Goal: Information Seeking & Learning: Learn about a topic

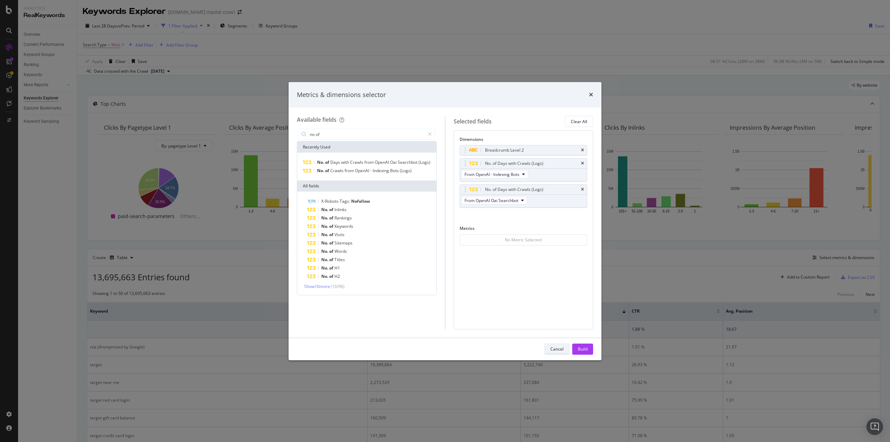
click at [559, 349] on div "Cancel" at bounding box center [556, 349] width 13 height 6
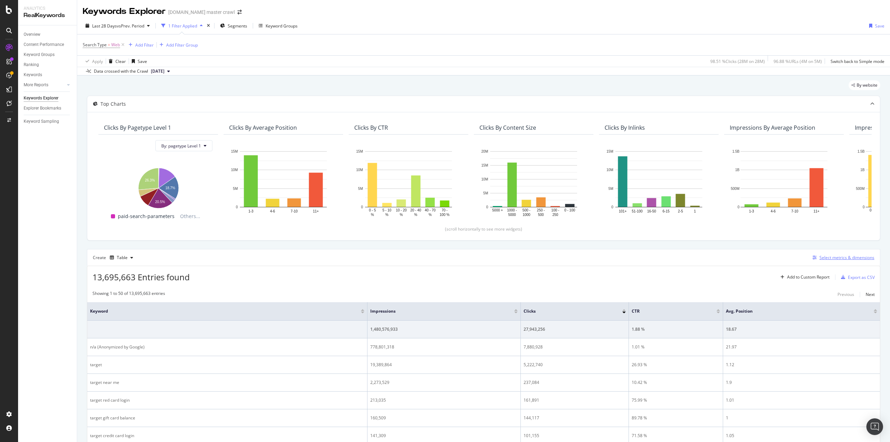
click at [830, 257] on div "Select metrics & dimensions" at bounding box center [847, 258] width 55 height 6
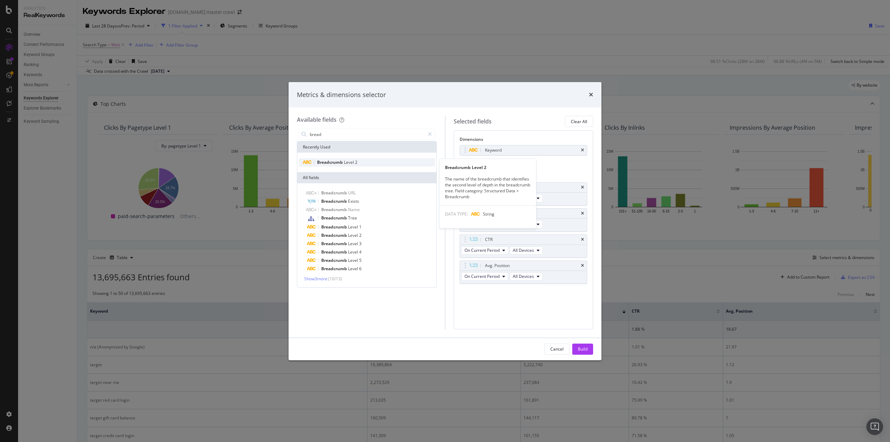
type input "bread"
click at [333, 162] on span "Breadcrumb" at bounding box center [330, 162] width 27 height 6
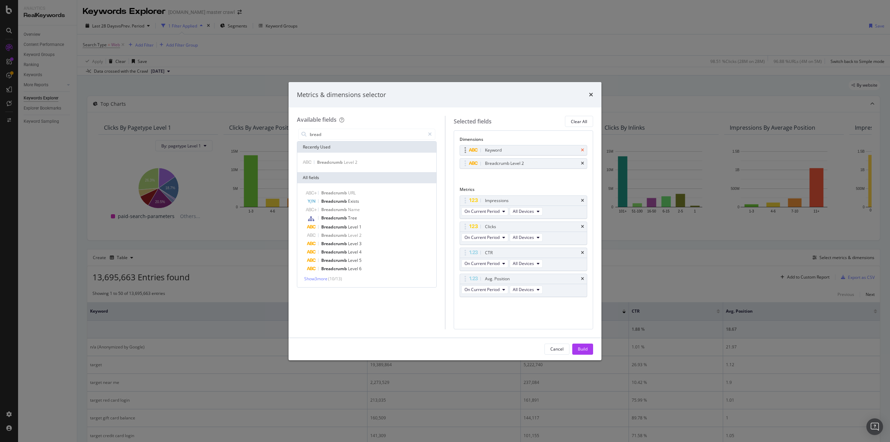
click at [584, 150] on icon "times" at bounding box center [582, 150] width 3 height 4
click at [589, 350] on button "Build" at bounding box center [582, 349] width 21 height 11
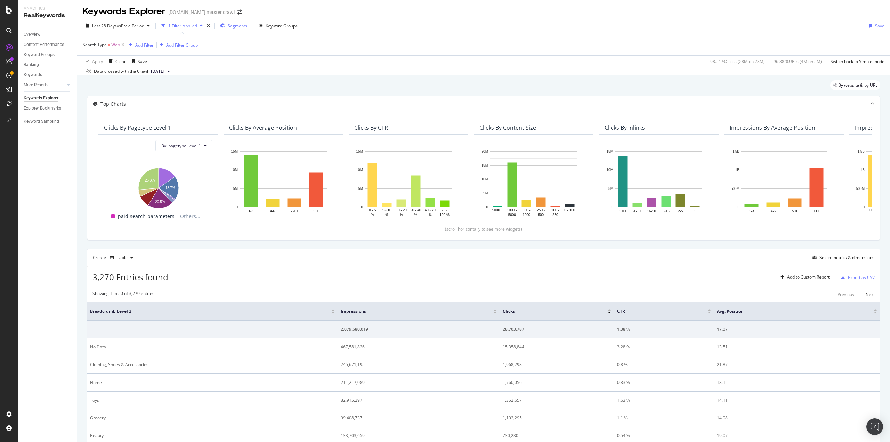
click at [240, 22] on div "Segments" at bounding box center [233, 26] width 27 height 10
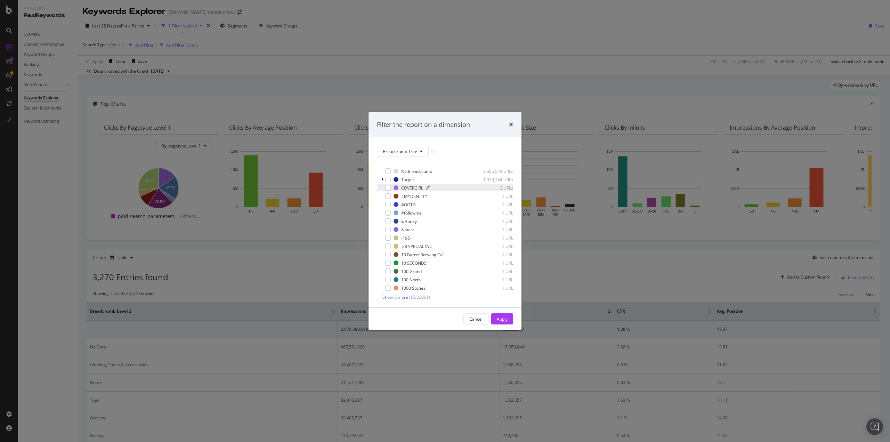
scroll to position [6, 0]
click at [484, 58] on div "Filter the report on a dimension Breadcrumb Tree Select all data available No B…" at bounding box center [445, 221] width 890 height 442
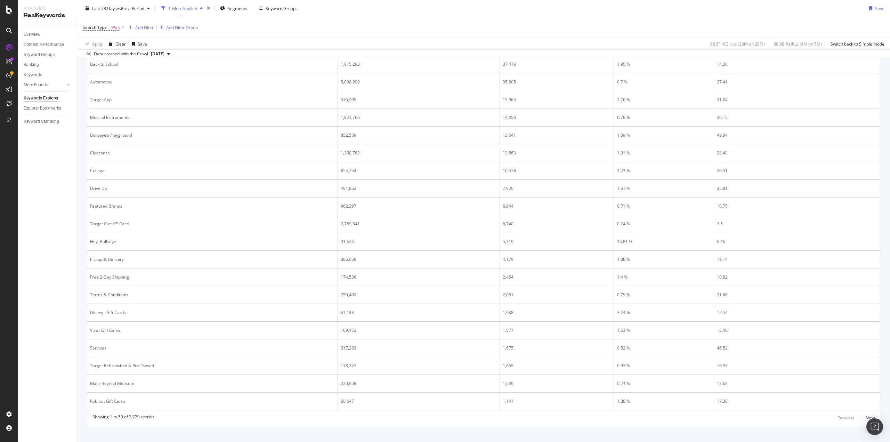
scroll to position [823, 0]
click at [866, 409] on div "Next" at bounding box center [870, 409] width 9 height 6
click at [842, 412] on div "Previous" at bounding box center [846, 409] width 17 height 6
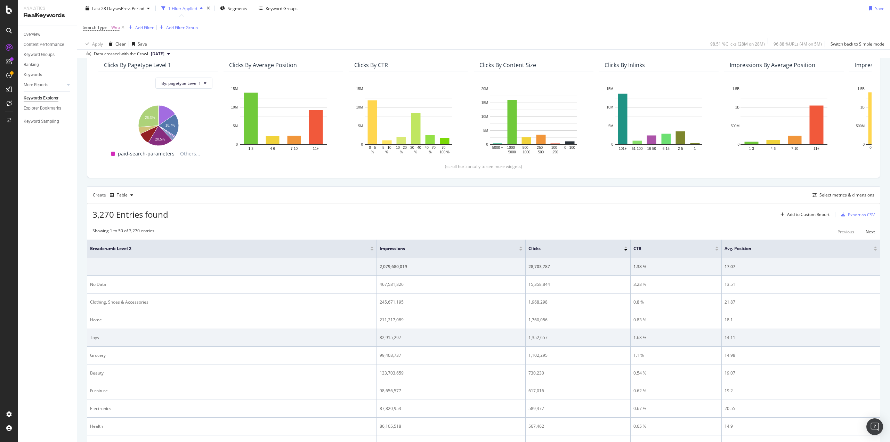
scroll to position [0, 0]
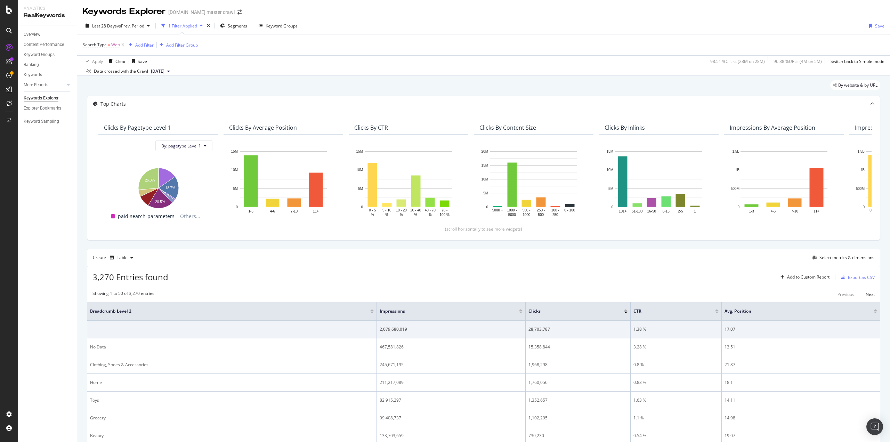
click at [145, 42] on div "Add Filter" at bounding box center [144, 45] width 18 height 6
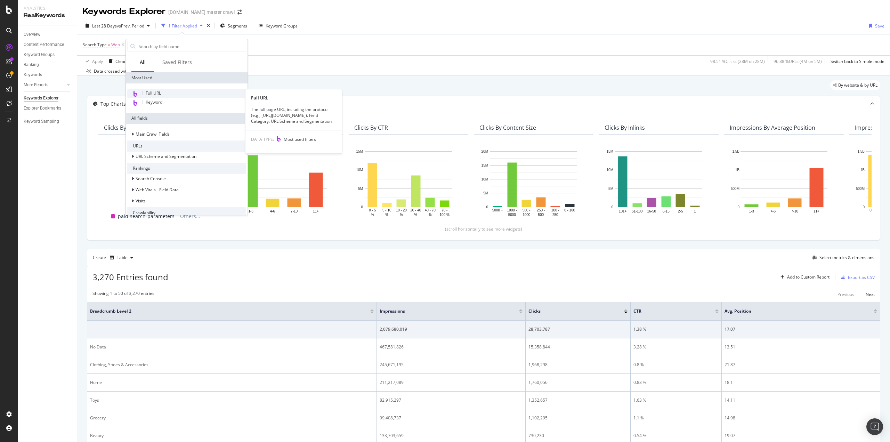
click at [175, 89] on div "Full URL" at bounding box center [186, 93] width 119 height 9
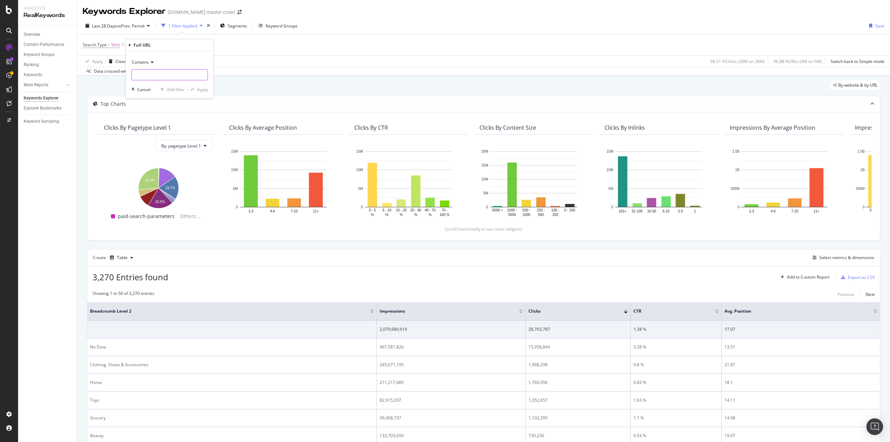
click at [148, 75] on input "text" at bounding box center [170, 74] width 76 height 11
type input "/s/"
click at [199, 88] on div "Apply" at bounding box center [202, 90] width 11 height 6
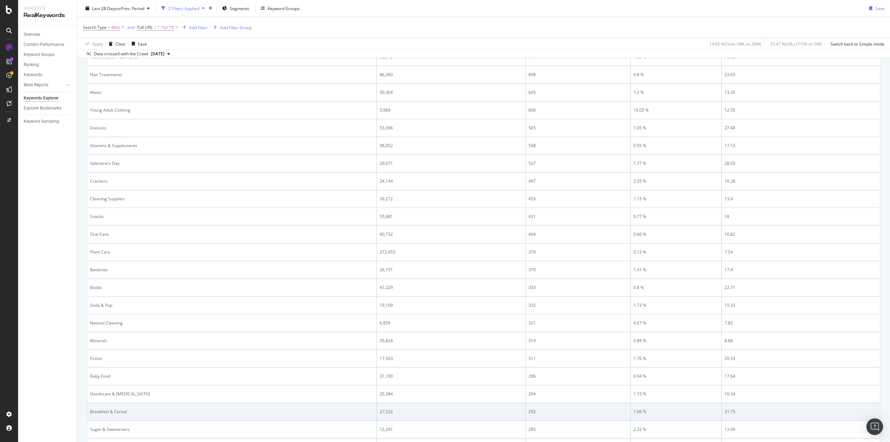
scroll to position [823, 0]
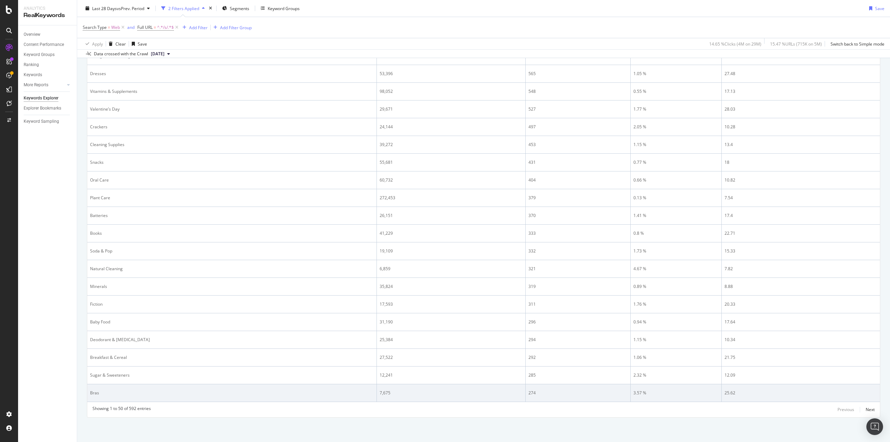
click at [93, 388] on td "Bras" at bounding box center [232, 393] width 290 height 18
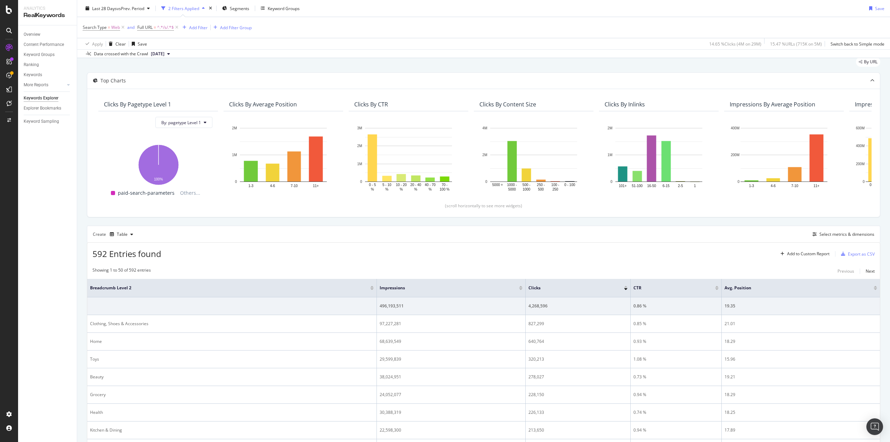
scroll to position [0, 0]
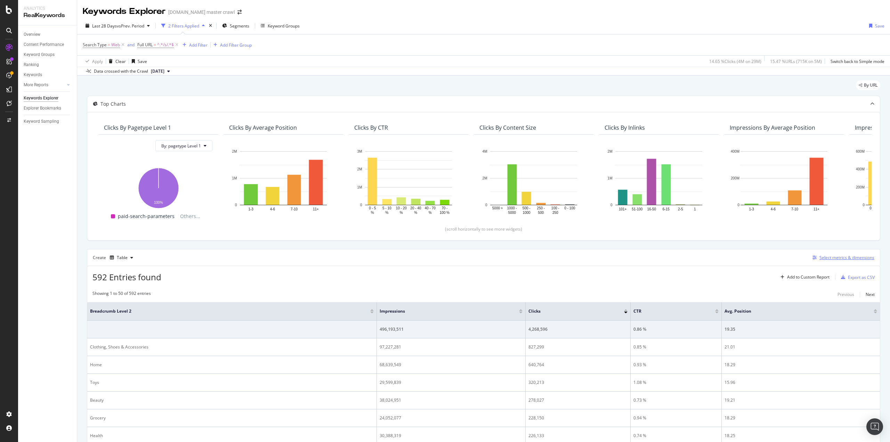
click at [820, 259] on div "Select metrics & dimensions" at bounding box center [847, 258] width 55 height 6
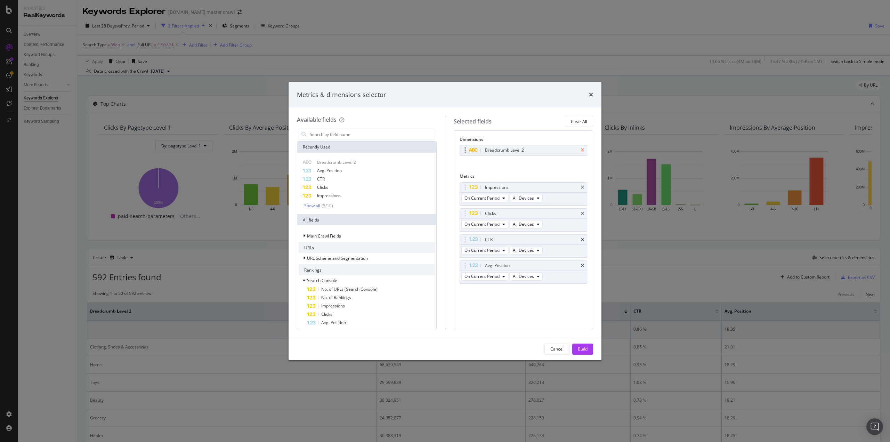
click at [582, 151] on icon "times" at bounding box center [582, 150] width 3 height 4
click at [341, 133] on input "modal" at bounding box center [372, 134] width 126 height 10
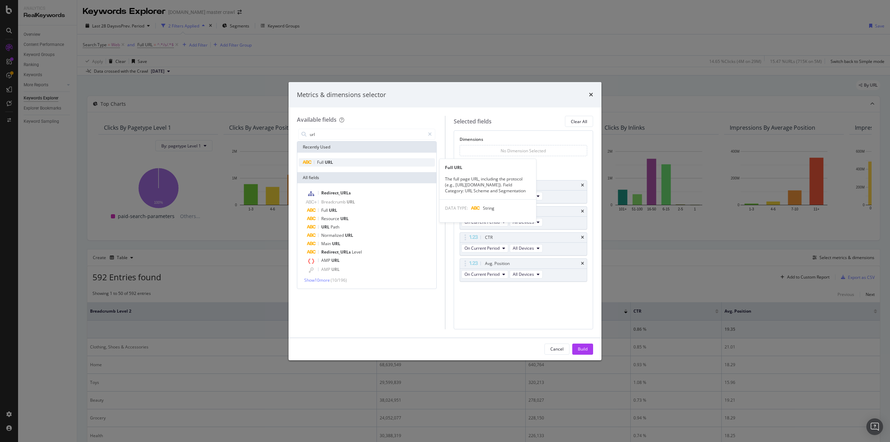
click at [339, 160] on div "Full URL" at bounding box center [367, 162] width 136 height 8
click at [368, 138] on input "url" at bounding box center [367, 134] width 116 height 10
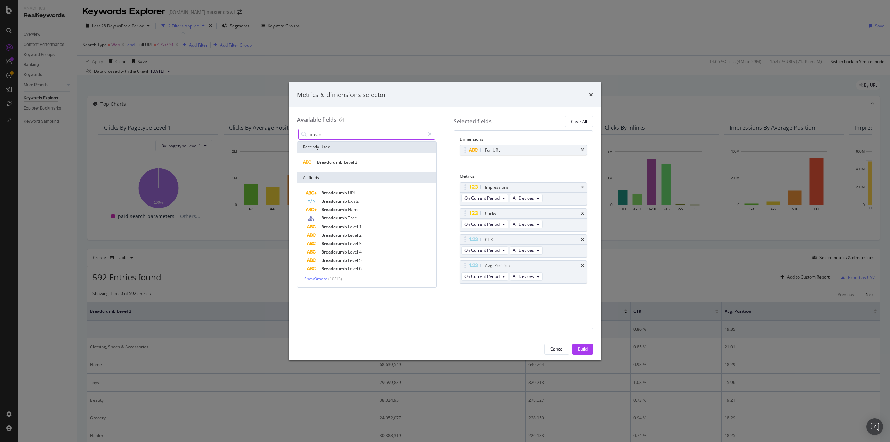
type input "bread"
click at [324, 279] on span "Show 3 more" at bounding box center [315, 279] width 23 height 6
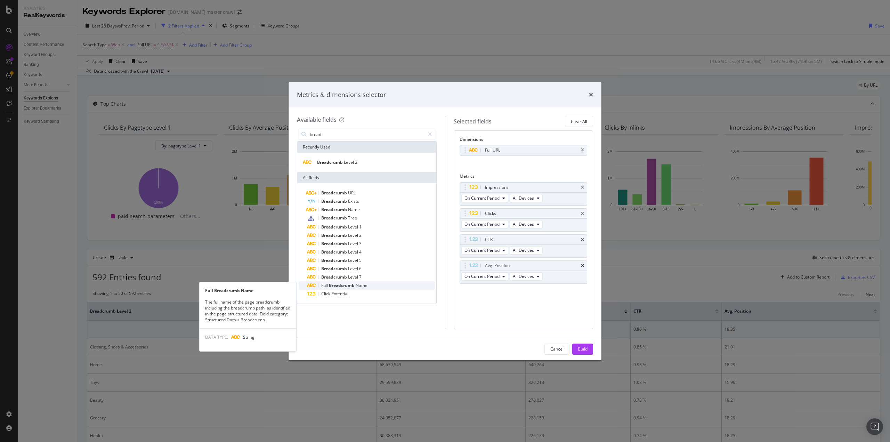
click at [357, 285] on span "Name" at bounding box center [362, 285] width 12 height 6
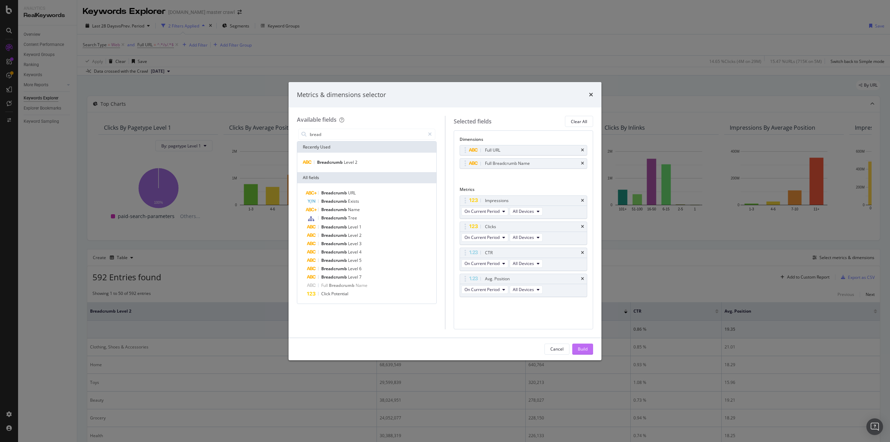
click at [579, 349] on div "Build" at bounding box center [583, 349] width 10 height 6
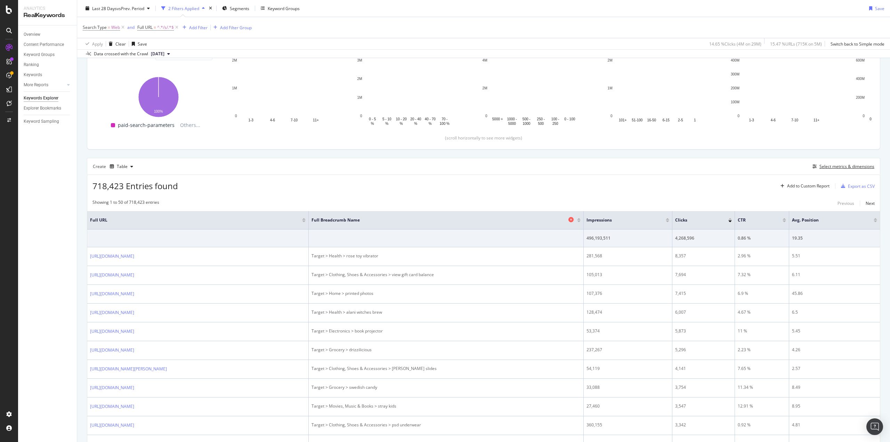
scroll to position [104, 0]
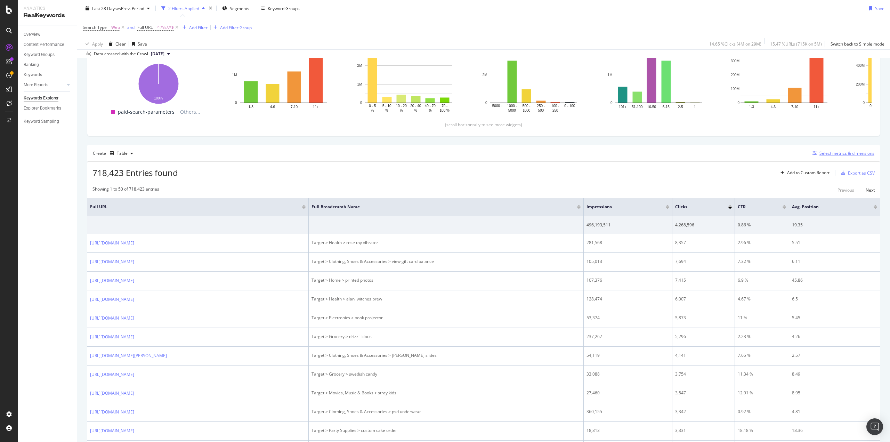
click at [837, 155] on div "Select metrics & dimensions" at bounding box center [847, 153] width 55 height 6
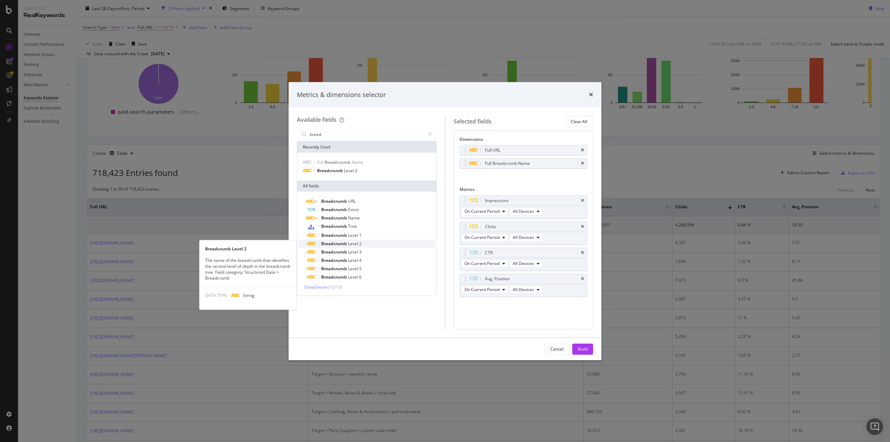
type input "bread"
click at [348, 241] on div "Breadcrumb Level 2" at bounding box center [371, 244] width 128 height 8
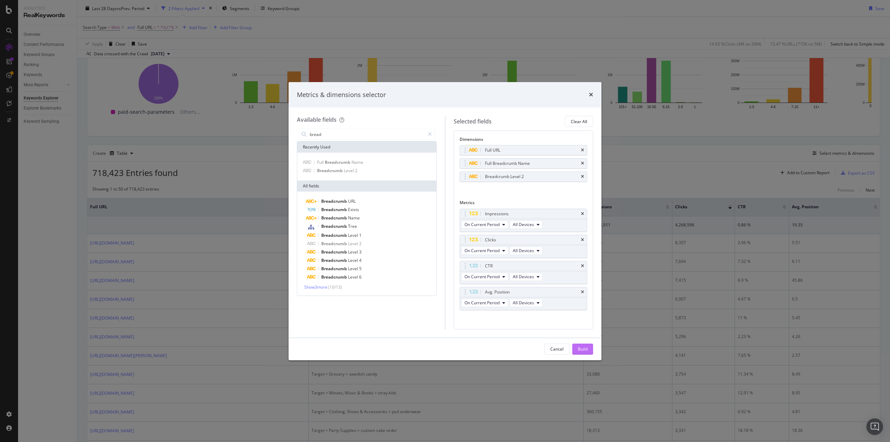
click at [575, 347] on button "Build" at bounding box center [582, 349] width 21 height 11
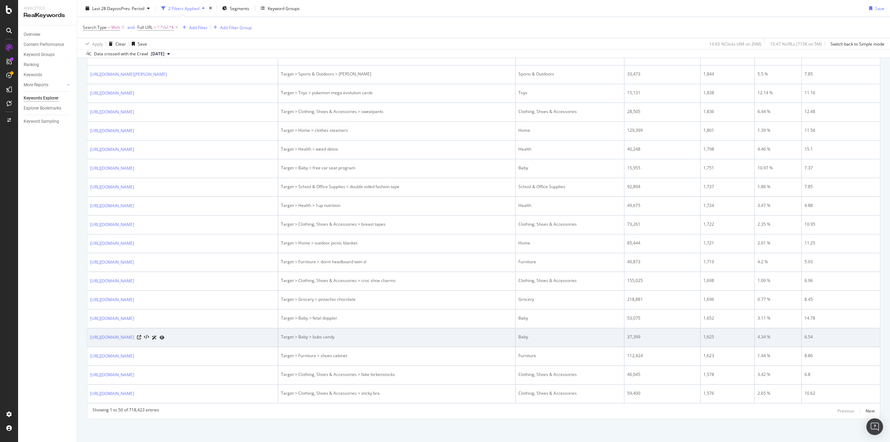
scroll to position [875, 0]
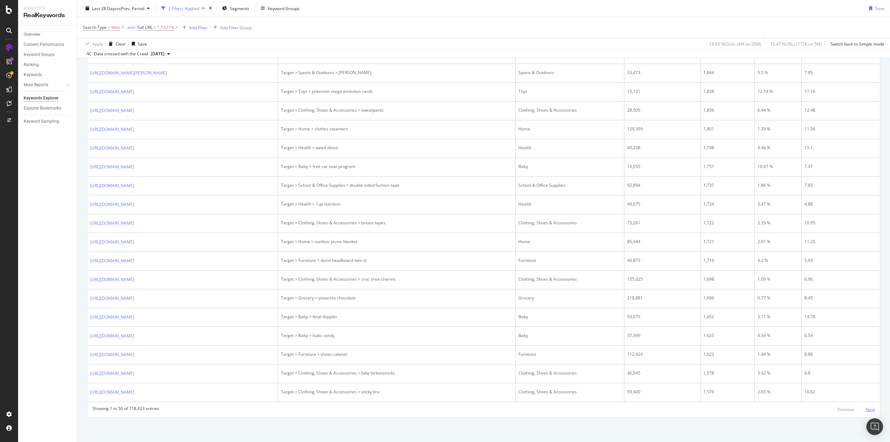
click at [868, 411] on div "Next" at bounding box center [870, 409] width 9 height 6
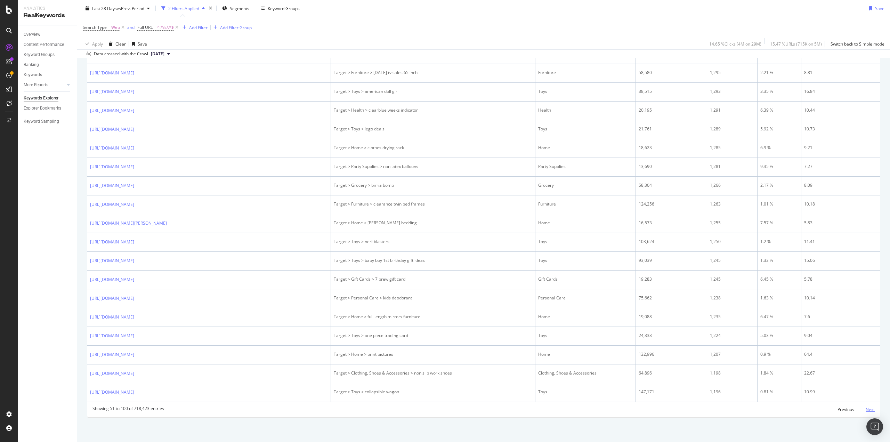
click at [868, 411] on div "Next" at bounding box center [870, 409] width 9 height 6
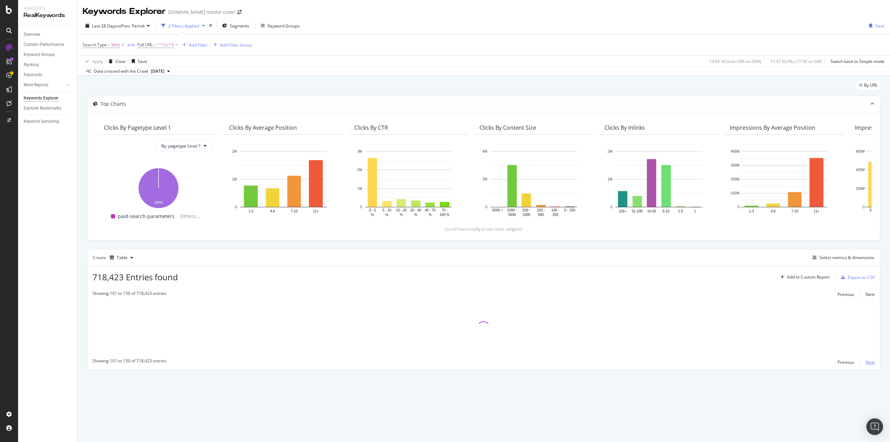
scroll to position [0, 0]
click at [200, 46] on div "Add Filter" at bounding box center [198, 45] width 18 height 6
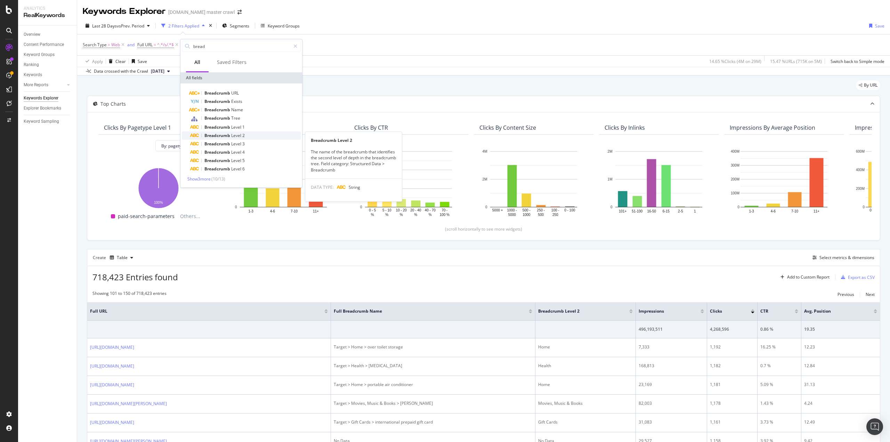
type input "bread"
click at [246, 136] on div "Breadcrumb Level 2" at bounding box center [245, 135] width 111 height 8
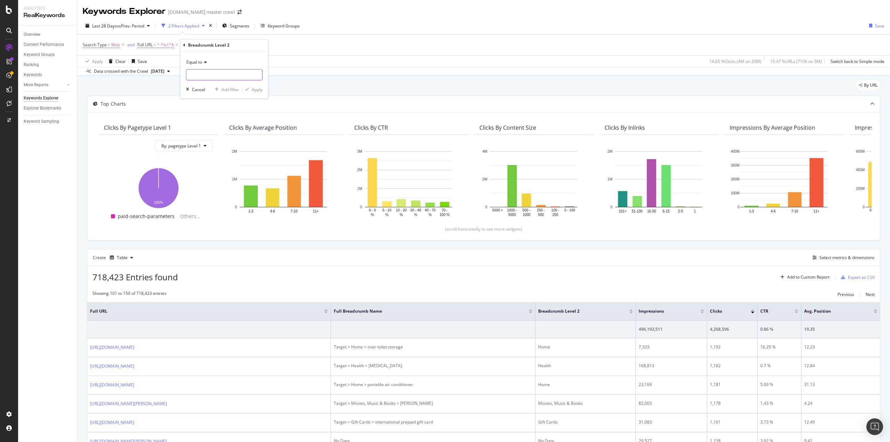
click at [220, 80] on input "text" at bounding box center [224, 74] width 76 height 11
type input "Bras"
click at [252, 88] on div "Apply" at bounding box center [257, 90] width 11 height 6
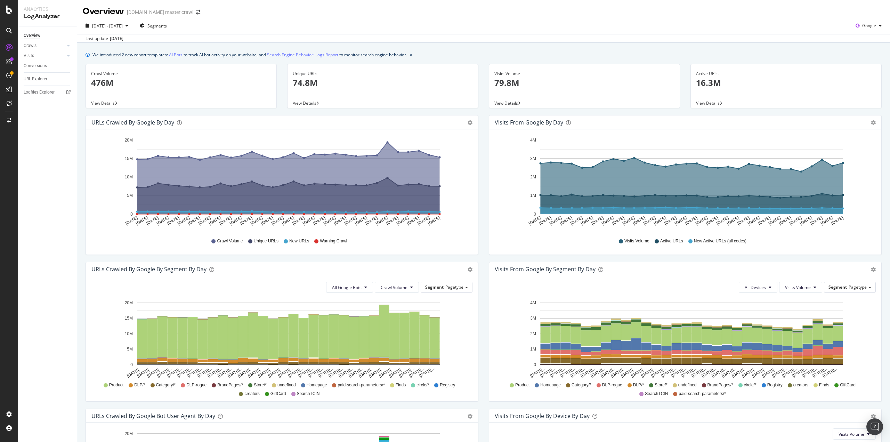
click at [177, 54] on link "AI Bots" at bounding box center [176, 54] width 14 height 7
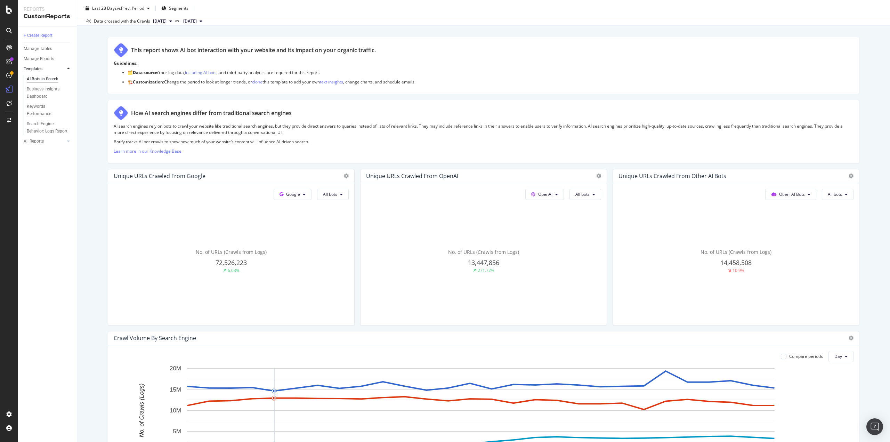
scroll to position [104, 0]
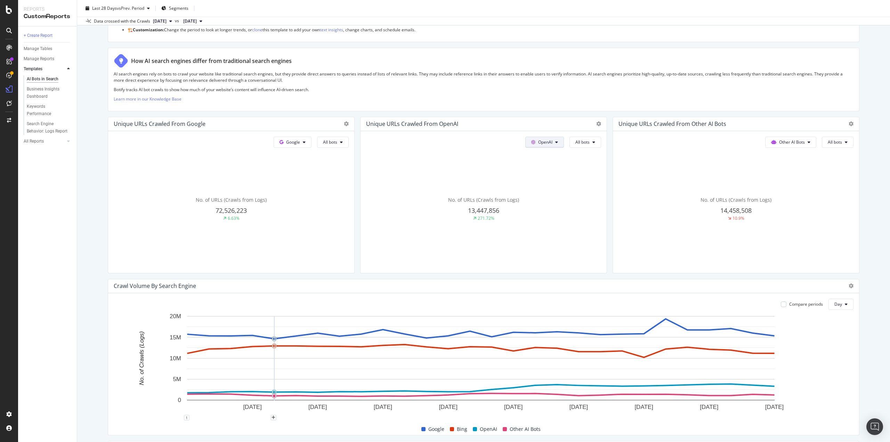
click at [547, 139] on span "OpenAI" at bounding box center [545, 142] width 14 height 6
click at [588, 88] on p "Botify tracks AI bot crawls to show how much of your website’s content will inf…" at bounding box center [484, 90] width 740 height 6
click at [807, 144] on button "Other AI Bots" at bounding box center [790, 142] width 51 height 11
drag, startPoint x: 866, startPoint y: 172, endPoint x: 856, endPoint y: 174, distance: 9.8
click at [866, 172] on div "AI Bots in Search AI Bots in Search target.com master crawl Clone Schedule Emai…" at bounding box center [483, 221] width 813 height 442
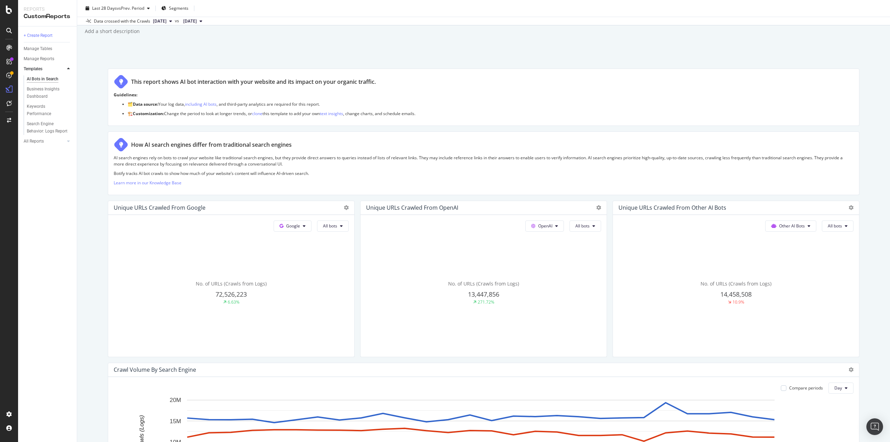
scroll to position [0, 0]
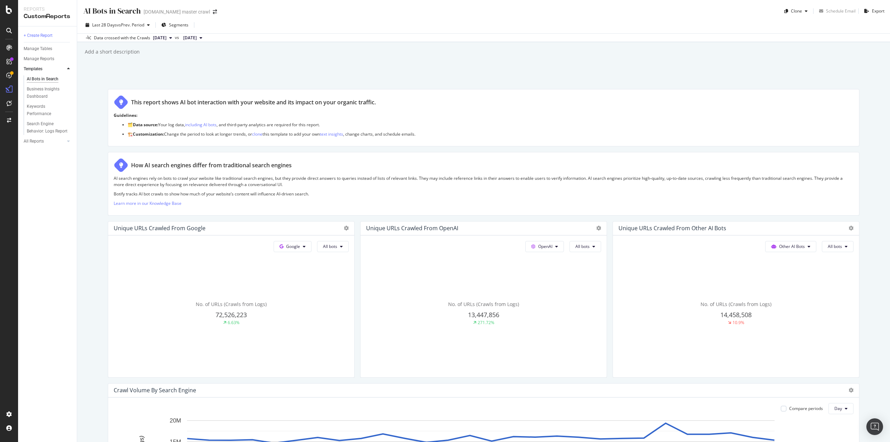
click at [295, 254] on div "Google All bots No. of URLs (Crawls from Logs) 72,526,223 6.63%" at bounding box center [231, 306] width 246 height 142
click at [293, 248] on span "Google" at bounding box center [293, 246] width 14 height 6
click at [444, 158] on div "How AI search engines differ from traditional search engines" at bounding box center [484, 165] width 740 height 15
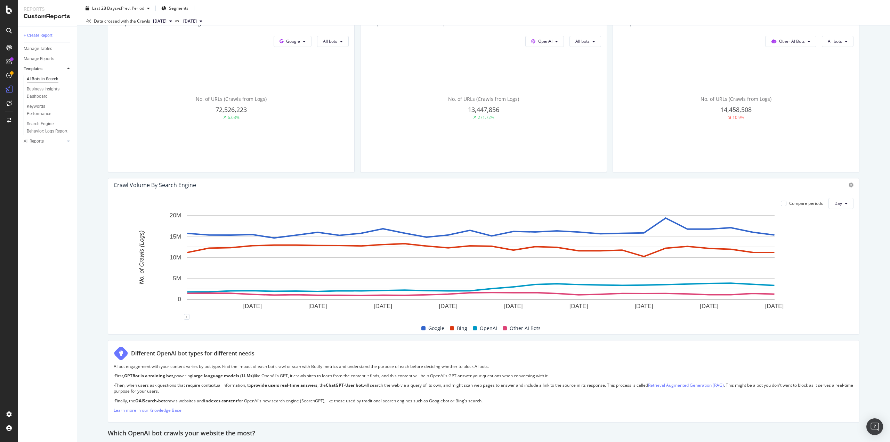
scroll to position [209, 0]
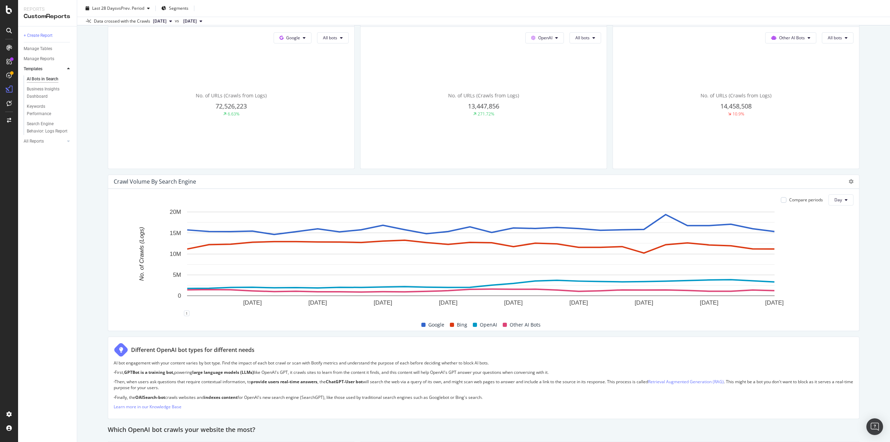
click at [845, 182] on div at bounding box center [849, 181] width 8 height 7
click at [849, 181] on icon at bounding box center [851, 181] width 5 height 5
click at [877, 295] on div "AI Bots in Search AI Bots in Search target.com master crawl Clone Schedule Emai…" at bounding box center [483, 221] width 813 height 442
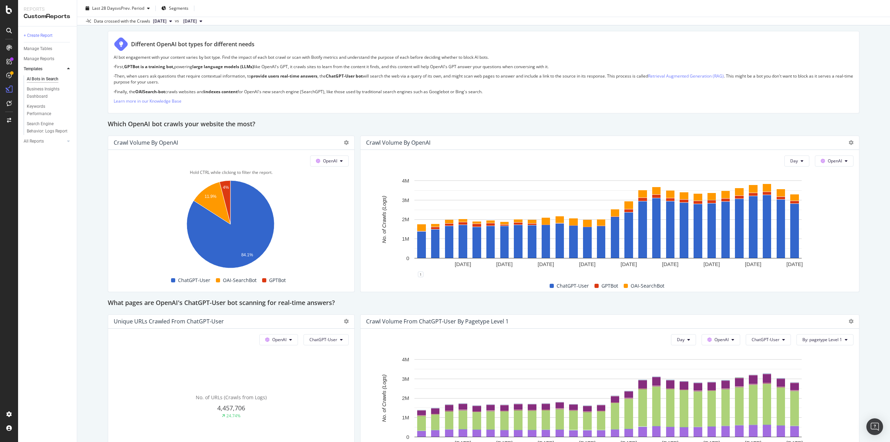
scroll to position [522, 0]
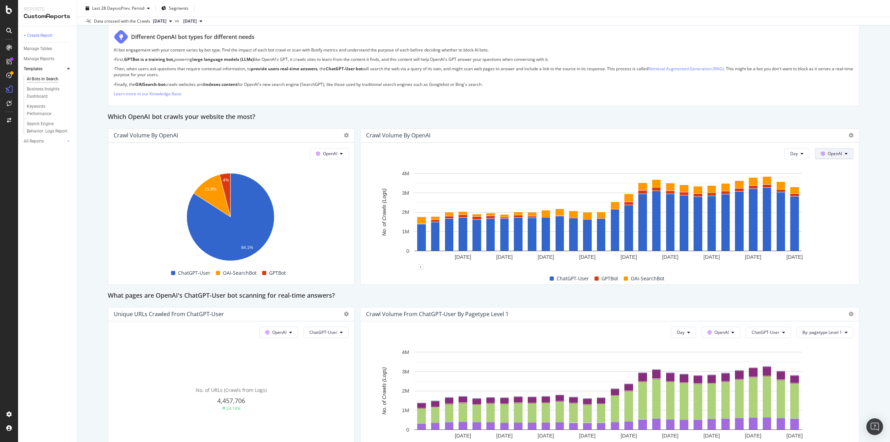
click at [844, 154] on button "OpenAI" at bounding box center [834, 153] width 39 height 11
click at [842, 207] on span "Other AI Bots" at bounding box center [840, 206] width 26 height 6
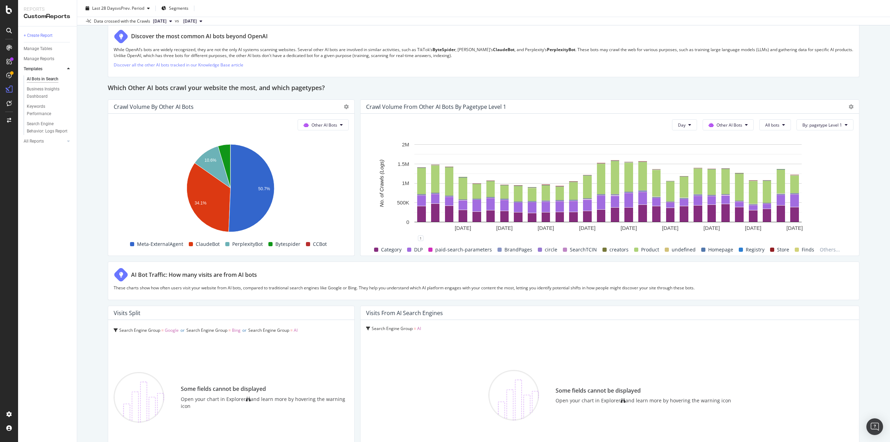
scroll to position [938, 0]
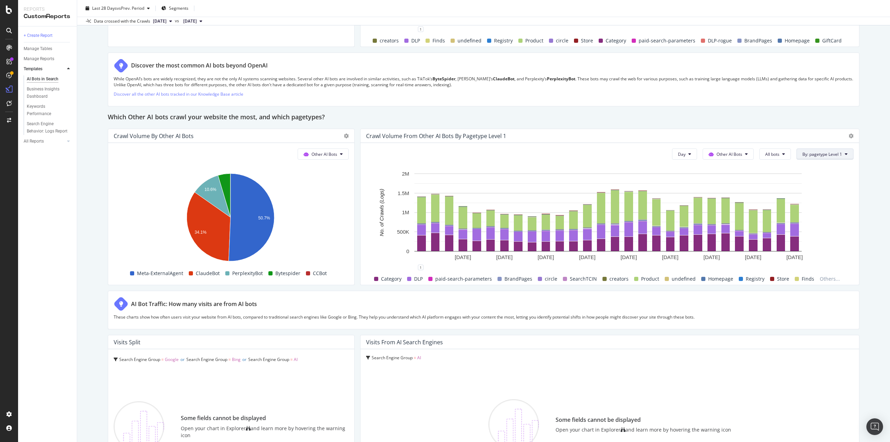
click at [815, 149] on button "By: pagetype Level 1" at bounding box center [825, 153] width 57 height 11
click at [834, 180] on div "Select a Segment" at bounding box center [835, 178] width 86 height 11
click at [815, 195] on span "Segments" at bounding box center [815, 192] width 19 height 6
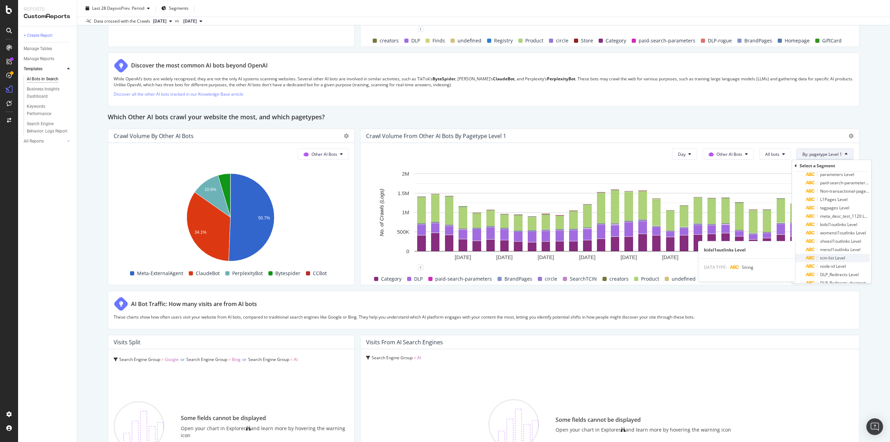
scroll to position [0, 0]
click at [806, 129] on div "Crawl Volume from Other AI Bots by pagetype Level 1 Day Other AI Bots All bots …" at bounding box center [609, 207] width 499 height 156
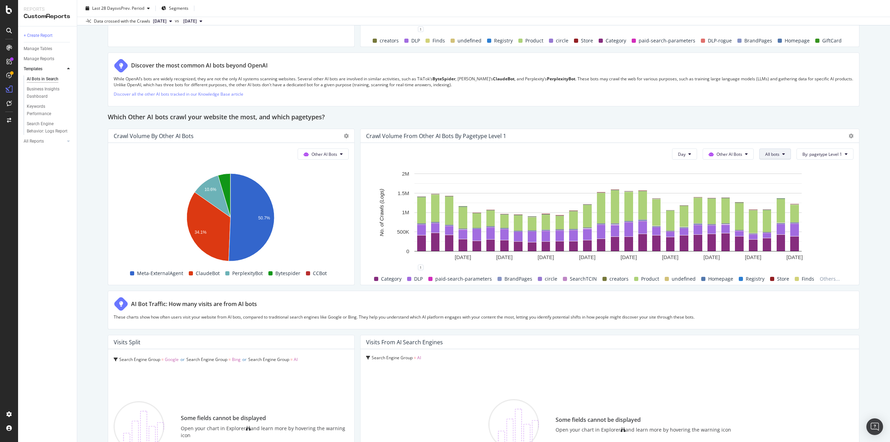
click at [784, 154] on button "All bots" at bounding box center [775, 153] width 32 height 11
drag, startPoint x: 756, startPoint y: 102, endPoint x: 754, endPoint y: 97, distance: 5.8
click at [756, 102] on div "Discover the most common AI bots beyond OpenAI While OpenAI’s bots are widely r…" at bounding box center [484, 80] width 752 height 54
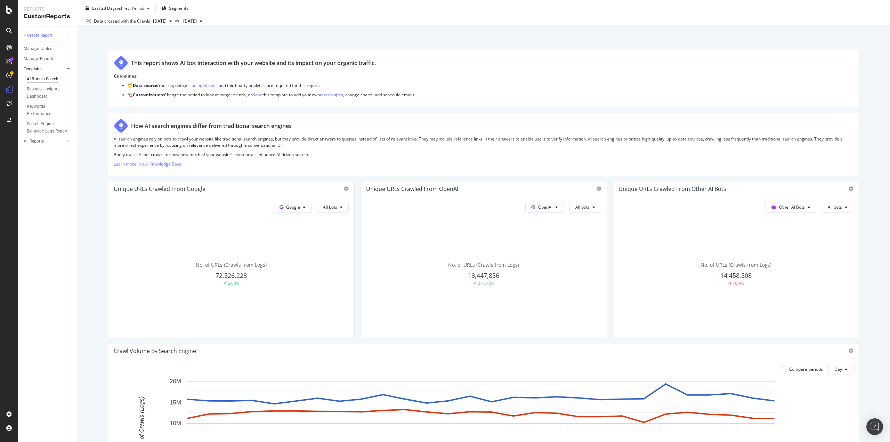
scroll to position [0, 0]
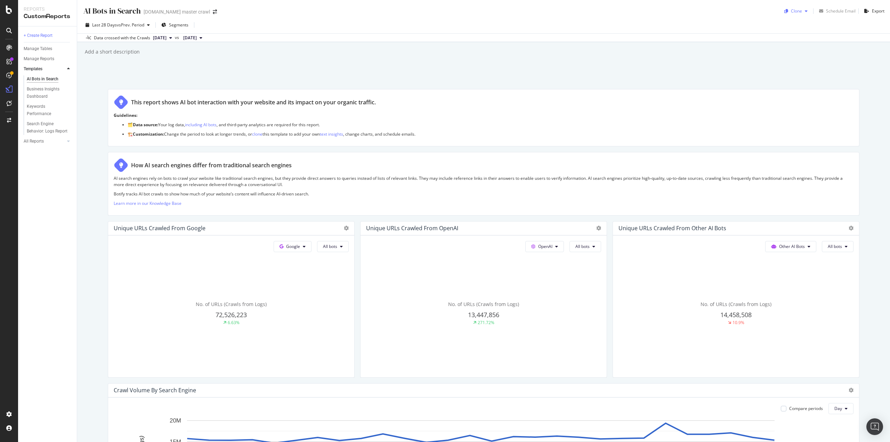
click at [805, 12] on icon "button" at bounding box center [806, 11] width 3 height 4
click at [809, 36] on input at bounding box center [819, 39] width 76 height 12
click at [812, 54] on span "[DOMAIN_NAME] master crawl" at bounding box center [818, 56] width 73 height 7
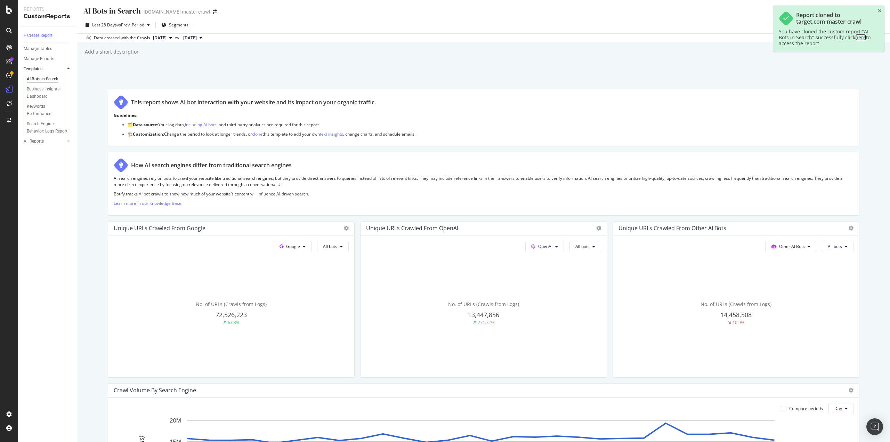
click at [858, 35] on link "here" at bounding box center [860, 37] width 11 height 7
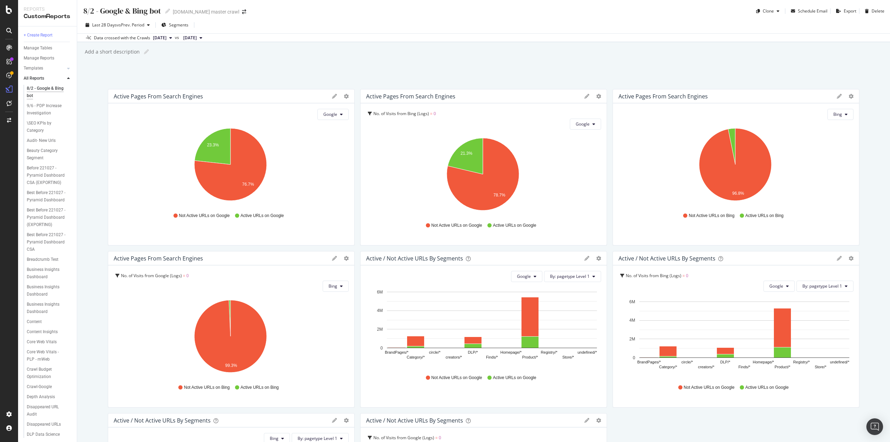
click at [71, 65] on div "Templates" at bounding box center [50, 68] width 53 height 10
click at [68, 69] on icon at bounding box center [68, 68] width 3 height 4
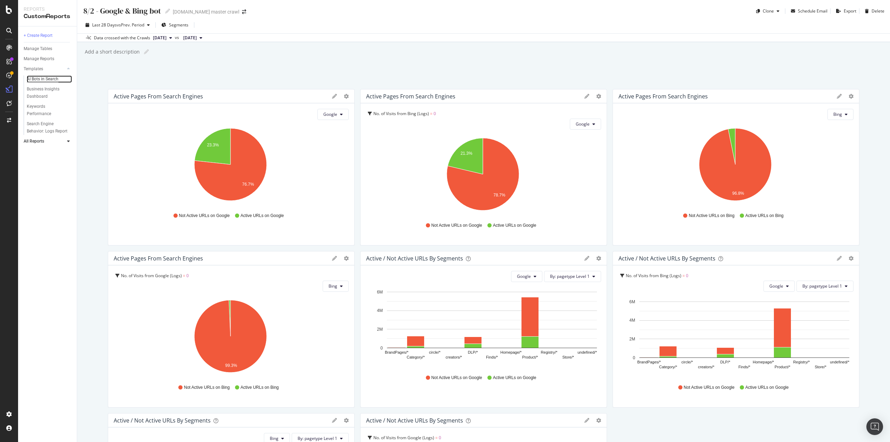
click at [57, 79] on div "AI Bots in Search" at bounding box center [43, 78] width 32 height 7
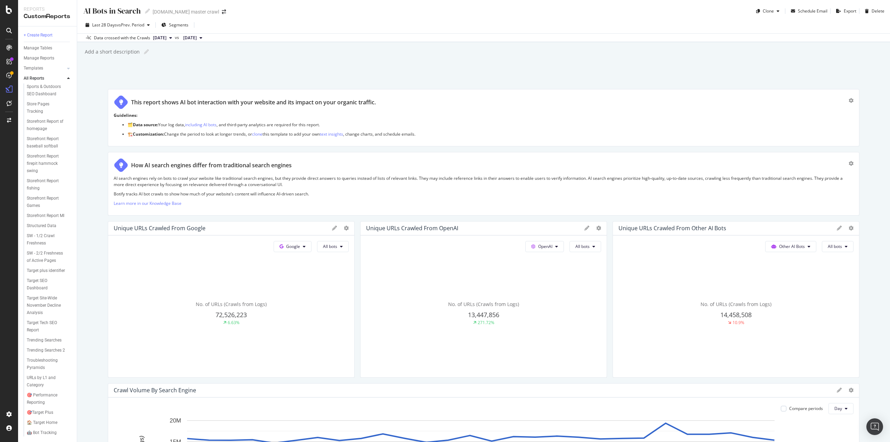
scroll to position [1236, 0]
click at [145, 10] on icon at bounding box center [147, 11] width 5 height 5
type input "A"
type input "BothPath Experiment Tracking"
click at [341, 74] on div "BothPath Experiment Tracking BothPath Experiment Tracking target.com master cra…" at bounding box center [483, 221] width 813 height 442
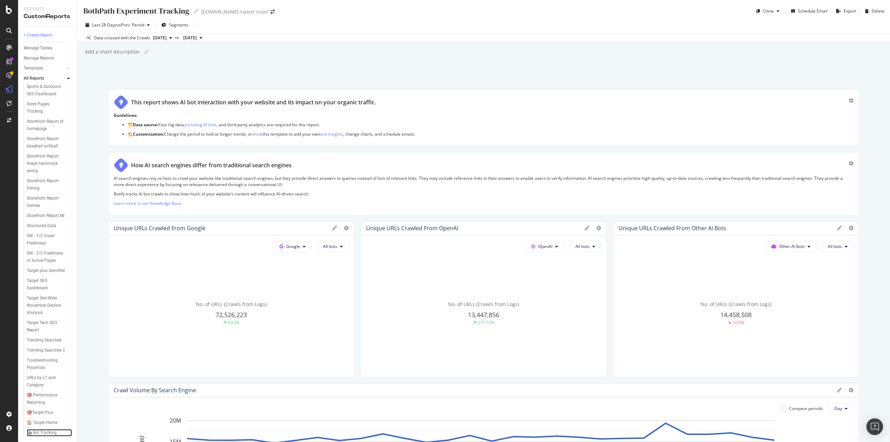
scroll to position [1251, 0]
click at [777, 13] on icon "button" at bounding box center [778, 11] width 3 height 4
click at [700, 30] on div "Last 28 Days vs Prev. Period Segments" at bounding box center [483, 26] width 813 height 14
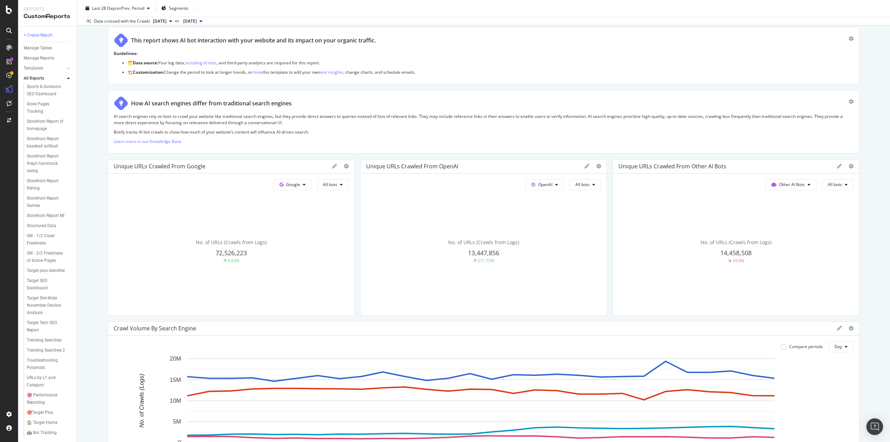
scroll to position [139, 0]
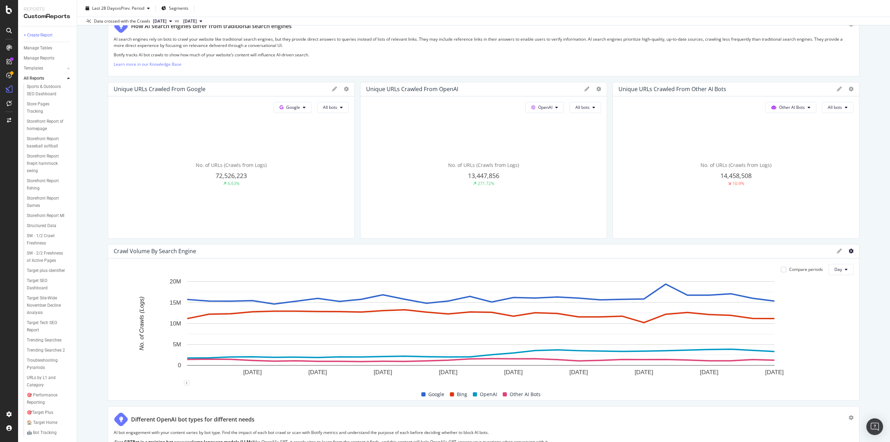
click at [849, 250] on icon at bounding box center [851, 251] width 5 height 5
click at [809, 278] on span "Apply Filter" at bounding box center [812, 277] width 52 height 6
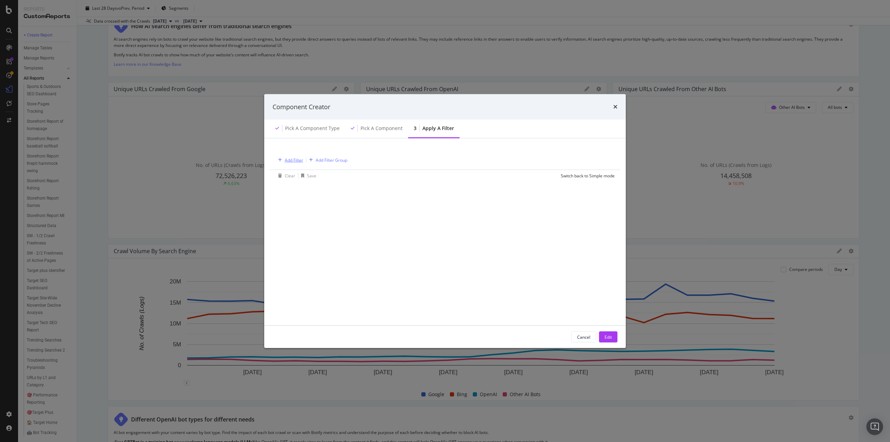
click at [297, 157] on div "Add Filter" at bounding box center [294, 160] width 18 height 6
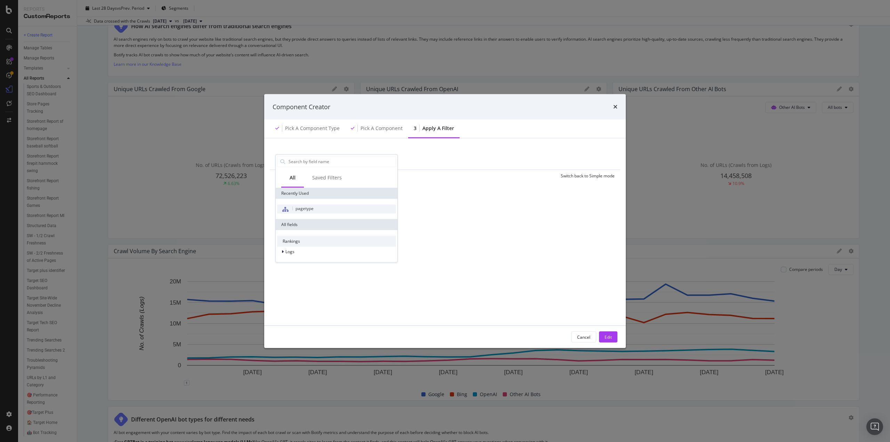
click at [306, 207] on span "pagetype" at bounding box center [305, 208] width 18 height 6
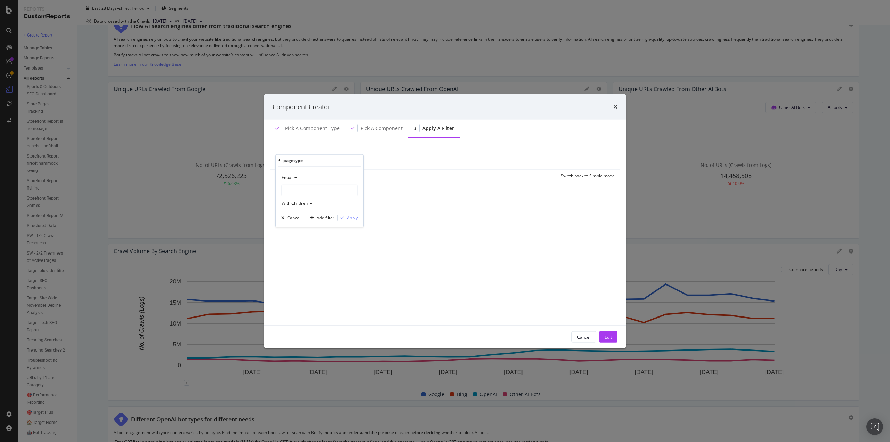
click at [312, 185] on div "modal" at bounding box center [320, 190] width 76 height 11
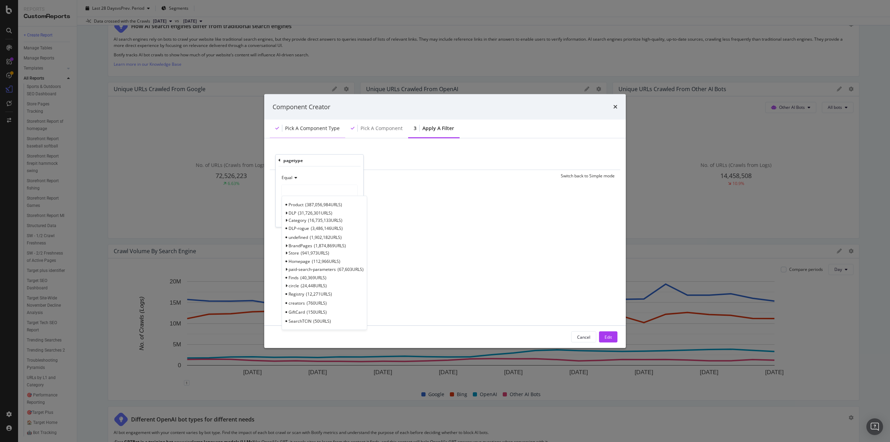
click at [319, 127] on div "Pick a Component type" at bounding box center [312, 128] width 55 height 7
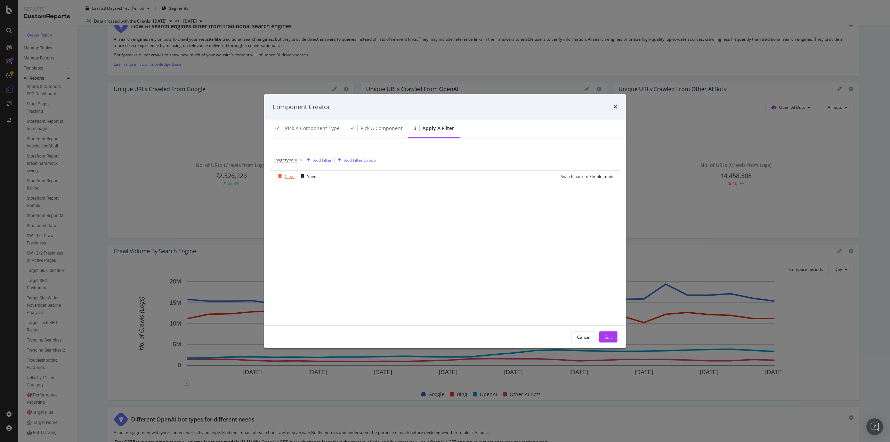
click at [282, 171] on div "Clear" at bounding box center [285, 176] width 20 height 10
click at [582, 339] on div "Cancel" at bounding box center [583, 337] width 13 height 10
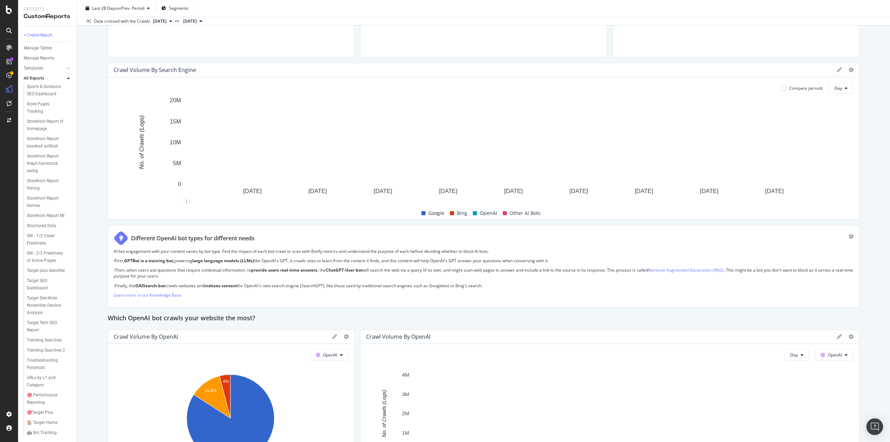
scroll to position [452, 0]
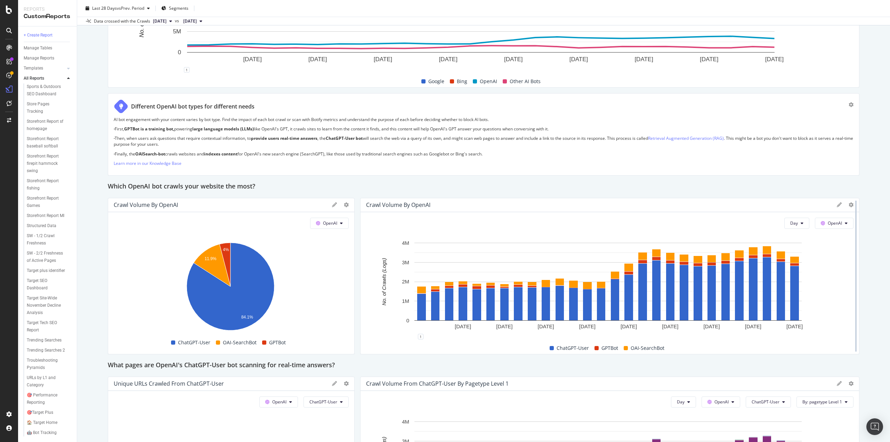
click at [853, 204] on div at bounding box center [856, 276] width 7 height 156
click at [849, 204] on icon at bounding box center [851, 204] width 5 height 5
click at [795, 229] on span "Apply Filter" at bounding box center [812, 231] width 52 height 6
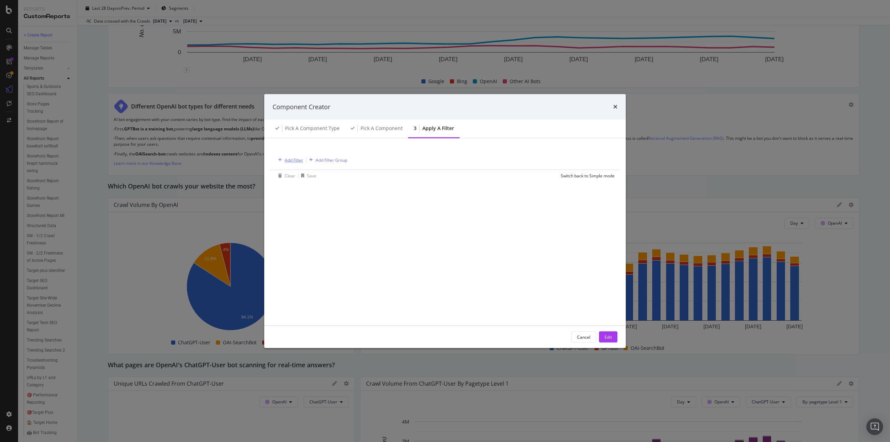
click at [291, 161] on div "Add Filter" at bounding box center [294, 160] width 18 height 6
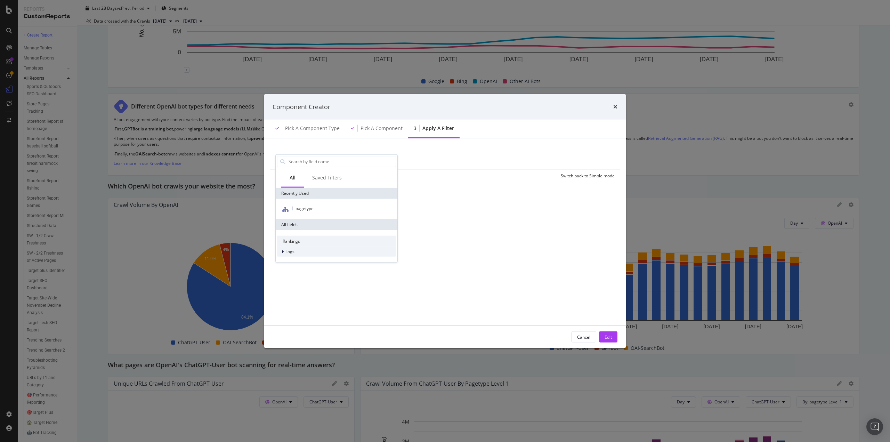
click at [283, 254] on div "modal" at bounding box center [283, 251] width 4 height 7
click at [300, 262] on span "Segments" at bounding box center [299, 261] width 19 height 6
click at [324, 179] on div "Saved Filters" at bounding box center [327, 177] width 30 height 7
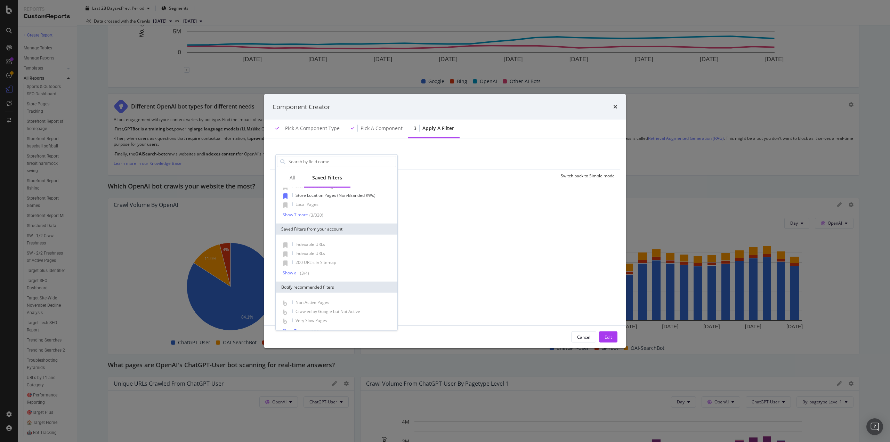
scroll to position [32, 0]
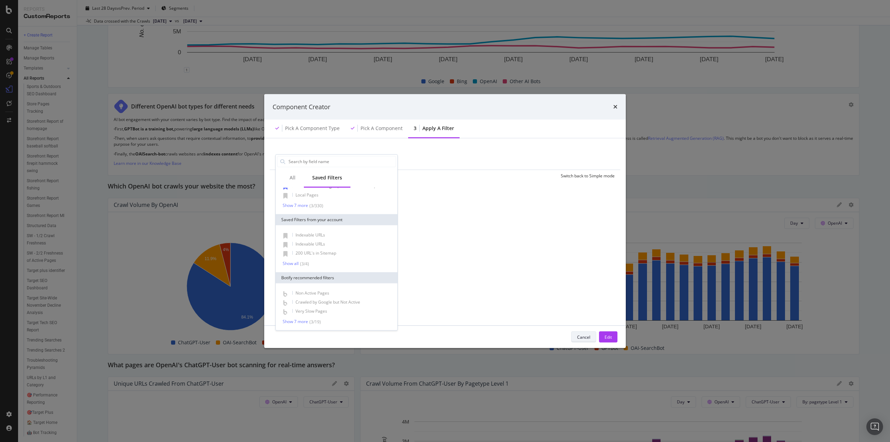
click at [582, 338] on div "Cancel" at bounding box center [583, 337] width 13 height 6
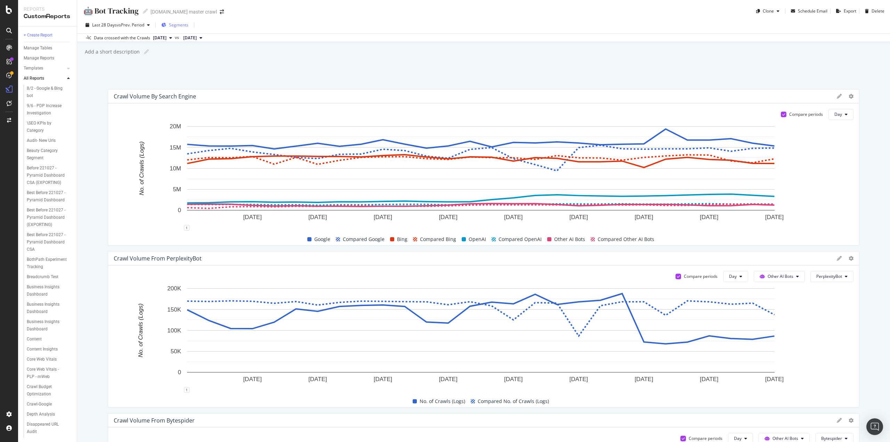
click at [180, 23] on span "Segments" at bounding box center [178, 25] width 19 height 6
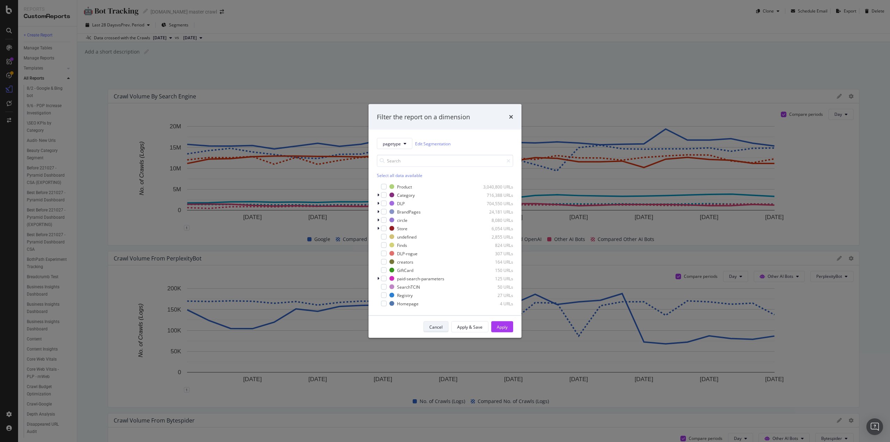
click at [435, 325] on div "Cancel" at bounding box center [435, 327] width 13 height 6
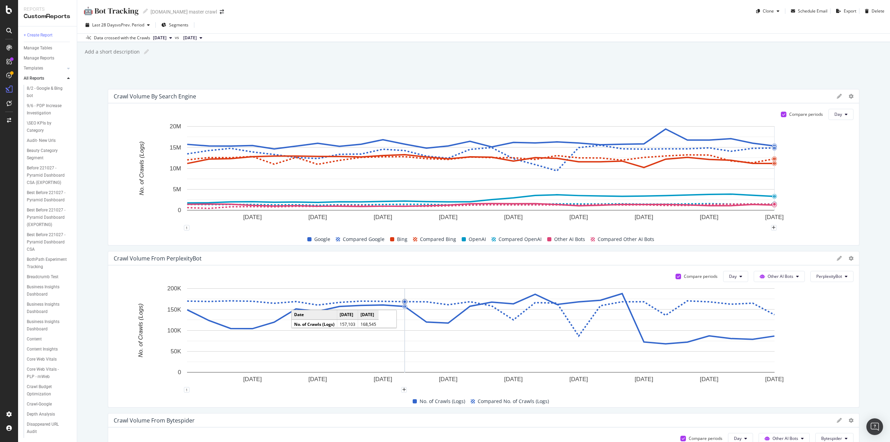
click at [849, 99] on div at bounding box center [851, 96] width 5 height 7
click at [662, 58] on div "🤖 Bot Tracking 🤖 Bot Tracking [DOMAIN_NAME] master crawl Clone Schedule Email E…" at bounding box center [483, 221] width 813 height 442
